Goal: Task Accomplishment & Management: Complete application form

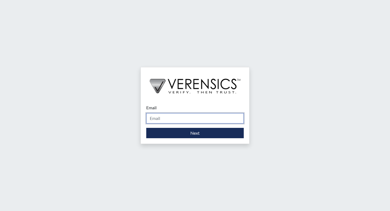
click at [190, 117] on input "Email" at bounding box center [195, 118] width 98 height 10
type input "[PERSON_NAME][EMAIL_ADDRESS][DOMAIN_NAME]"
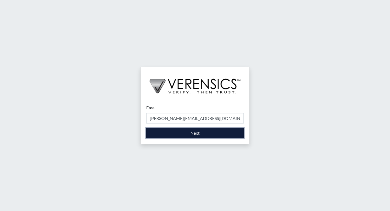
click at [181, 136] on button "Next" at bounding box center [195, 133] width 98 height 10
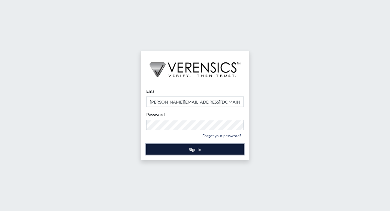
click at [179, 145] on button "Sign In" at bounding box center [195, 149] width 98 height 10
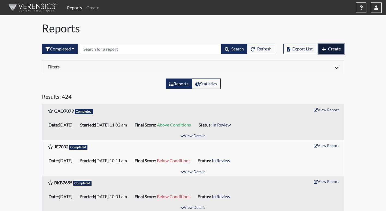
click at [335, 53] on button "Create" at bounding box center [331, 49] width 26 height 10
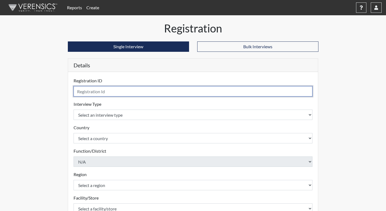
click at [125, 92] on input "text" at bounding box center [193, 91] width 239 height 10
click at [121, 94] on input "JNR" at bounding box center [193, 91] width 239 height 10
type input "JNR7752"
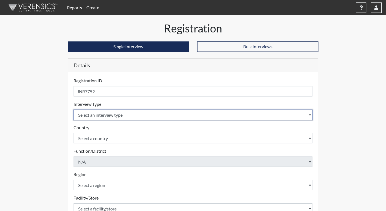
click at [93, 117] on select "Select an interview type Corrections Pre-Employment" at bounding box center [193, 115] width 239 height 10
select select "ff733e93-e1bf-11ea-9c9f-0eff0cf7eb8f"
click at [74, 110] on select "Select an interview type Corrections Pre-Employment" at bounding box center [193, 115] width 239 height 10
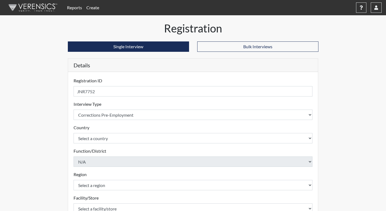
click at [45, 135] on div "Registration Single Interview Bulk Interviews Details Registration ID JNR7752 P…" at bounding box center [193, 164] width 311 height 285
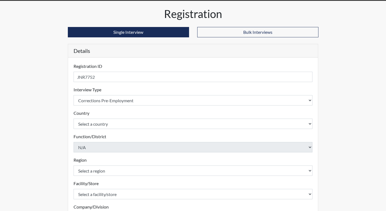
scroll to position [27, 0]
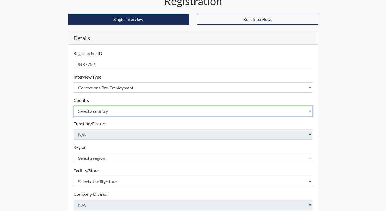
click at [92, 109] on select "Select a country [GEOGRAPHIC_DATA] [GEOGRAPHIC_DATA]" at bounding box center [193, 111] width 239 height 10
select select "united-states-of-[GEOGRAPHIC_DATA]"
click at [74, 106] on select "Select a country [GEOGRAPHIC_DATA] [GEOGRAPHIC_DATA]" at bounding box center [193, 111] width 239 height 10
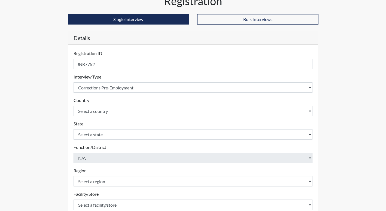
click at [64, 116] on div "Registration Single Interview Bulk Interviews Details Registration ID JNR7752 P…" at bounding box center [193, 149] width 259 height 308
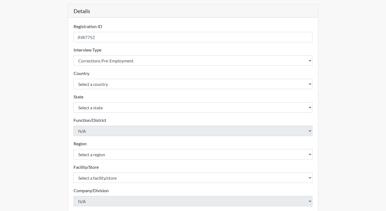
scroll to position [54, 0]
click at [87, 101] on div "State Select a state [US_STATE] [US_STATE] [US_STATE] [US_STATE] [US_STATE] [US…" at bounding box center [193, 102] width 239 height 19
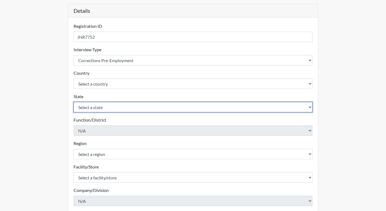
click at [89, 105] on select "Select a state [US_STATE] [US_STATE] [US_STATE] [US_STATE] [US_STATE] [US_STATE…" at bounding box center [193, 107] width 239 height 10
select select "GA"
click at [74, 102] on select "Select a state [US_STATE] [US_STATE] [US_STATE] [US_STATE] [US_STATE] [US_STATE…" at bounding box center [193, 107] width 239 height 10
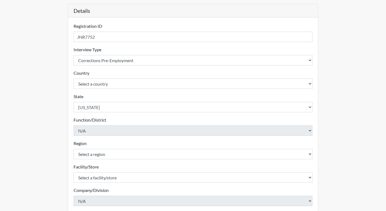
click at [42, 116] on div "Registration Single Interview Bulk Interviews Details Registration ID JNR7752 P…" at bounding box center [193, 121] width 311 height 308
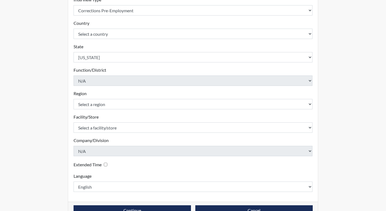
scroll to position [109, 0]
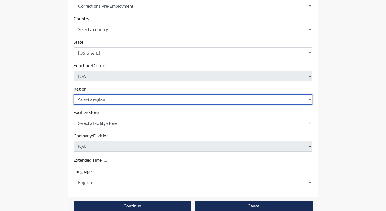
click at [90, 99] on select "Select a region [GEOGRAPHIC_DATA]" at bounding box center [193, 99] width 239 height 10
select select "8bdab1f8-09d2-48bf-ae6d-f2dae3084107"
click at [74, 94] on select "Select a region [GEOGRAPHIC_DATA]" at bounding box center [193, 99] width 239 height 10
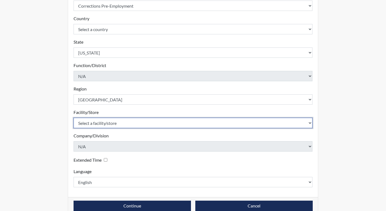
click at [94, 123] on select "Select a facility/store [PERSON_NAME]" at bounding box center [193, 123] width 239 height 10
select select "bcfceb28-1b88-452b-bb93-1e952c28694e"
click at [74, 118] on select "Select a facility/store [PERSON_NAME]" at bounding box center [193, 123] width 239 height 10
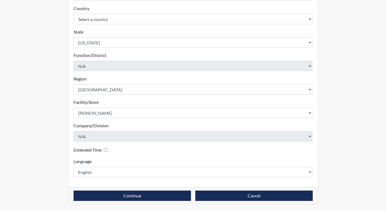
click at [57, 131] on div "Registration Single Interview Bulk Interviews Details Registration ID JNR7752 P…" at bounding box center [193, 57] width 311 height 308
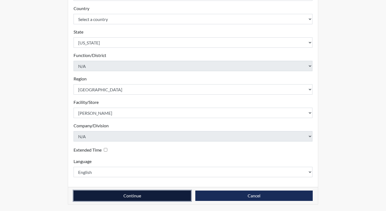
click at [137, 196] on button "Continue" at bounding box center [132, 195] width 117 height 10
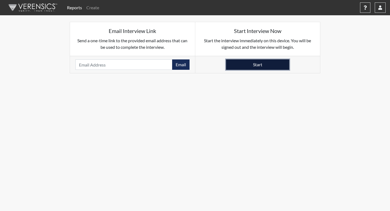
click at [278, 65] on button "Start" at bounding box center [257, 64] width 63 height 10
